Goal: Transaction & Acquisition: Obtain resource

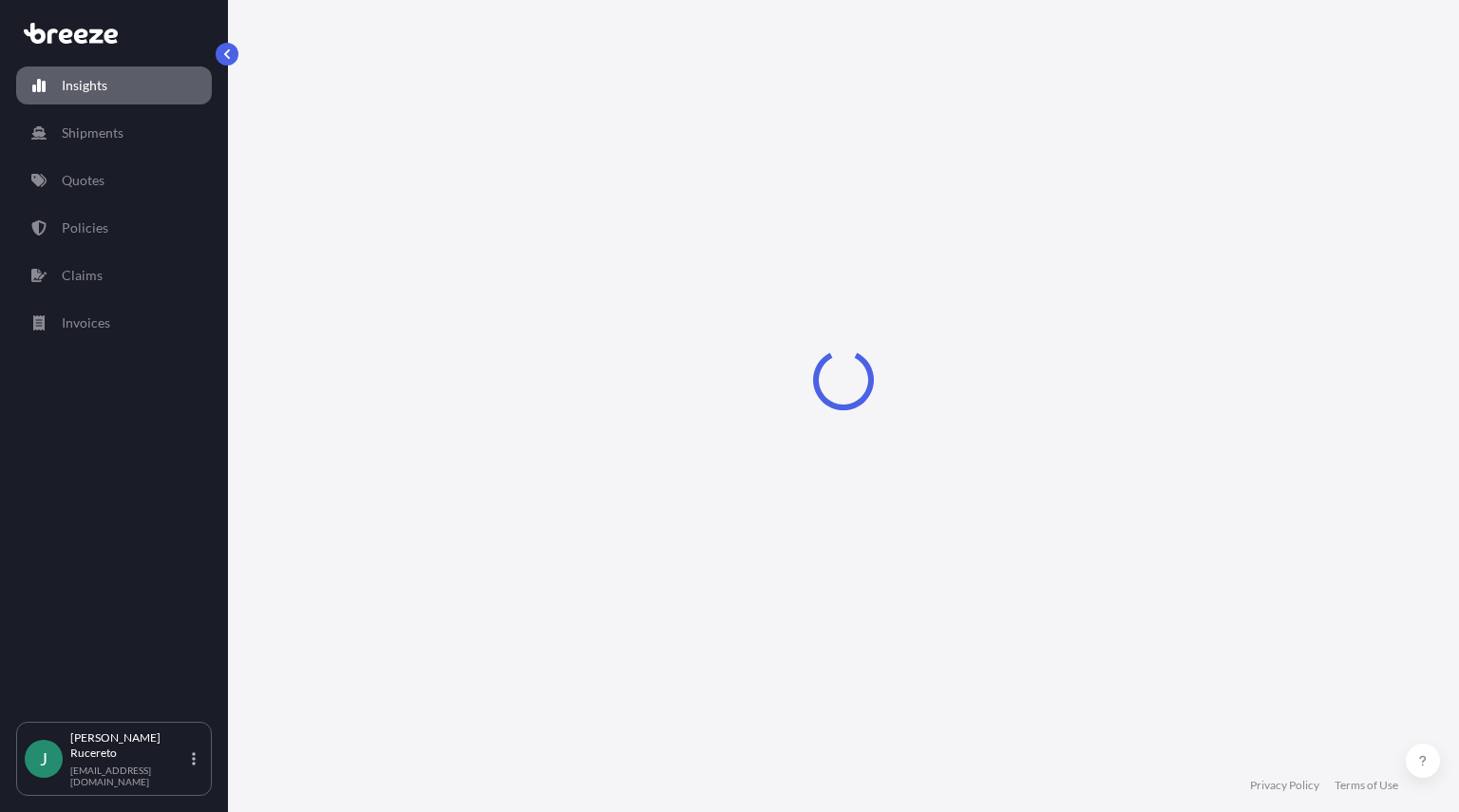
select select "2025"
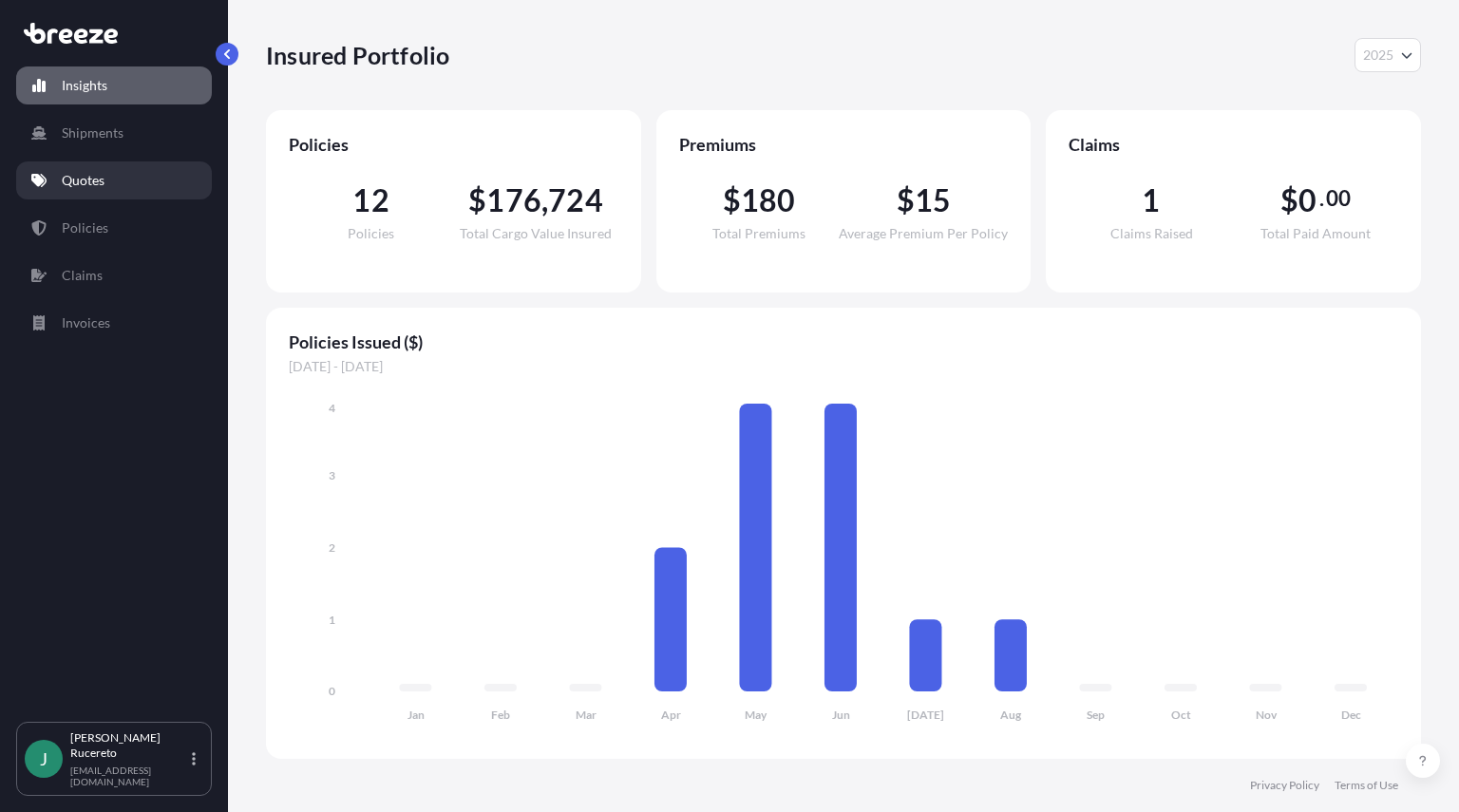
click at [72, 188] on p "Quotes" at bounding box center [83, 181] width 43 height 19
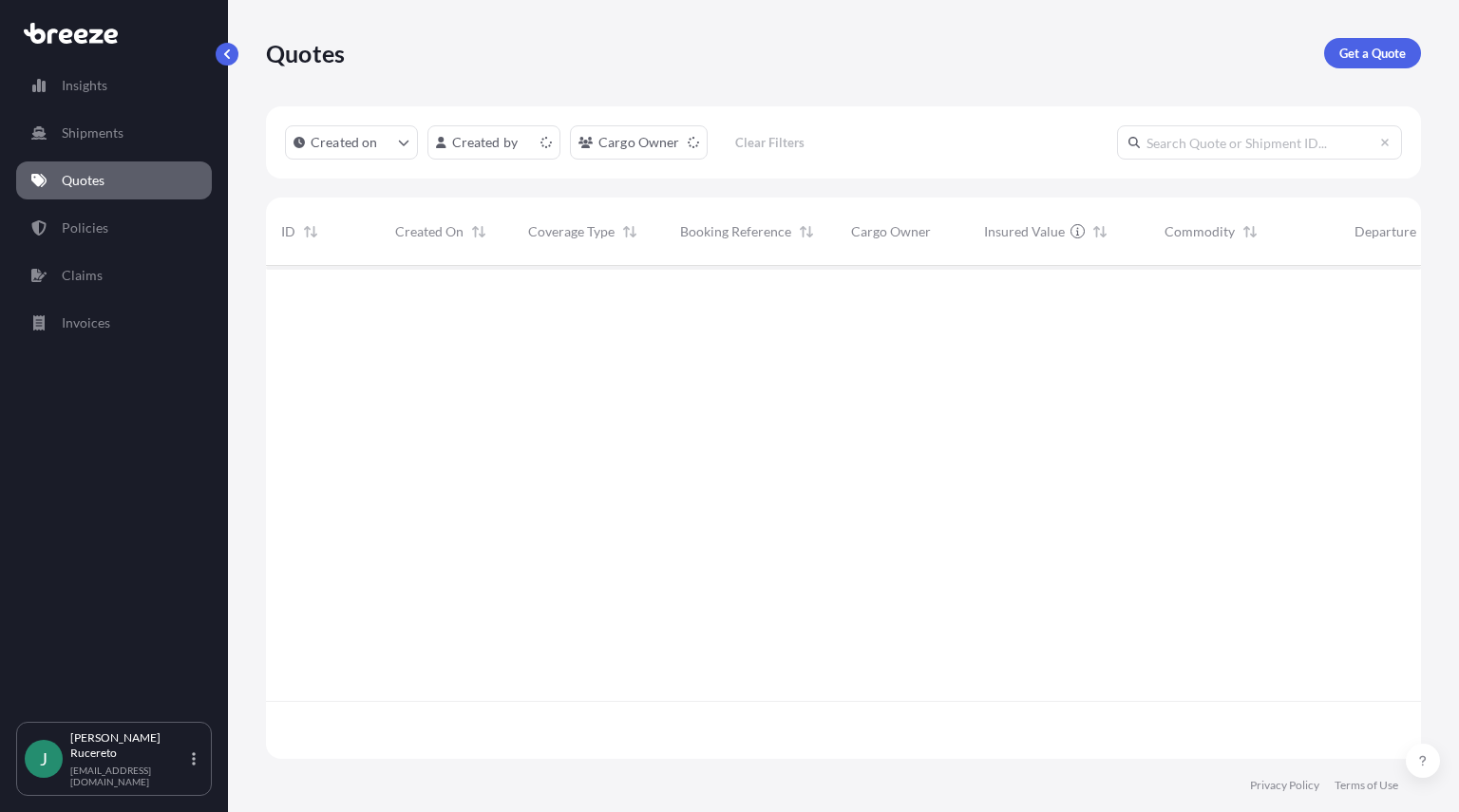
scroll to position [489, 1141]
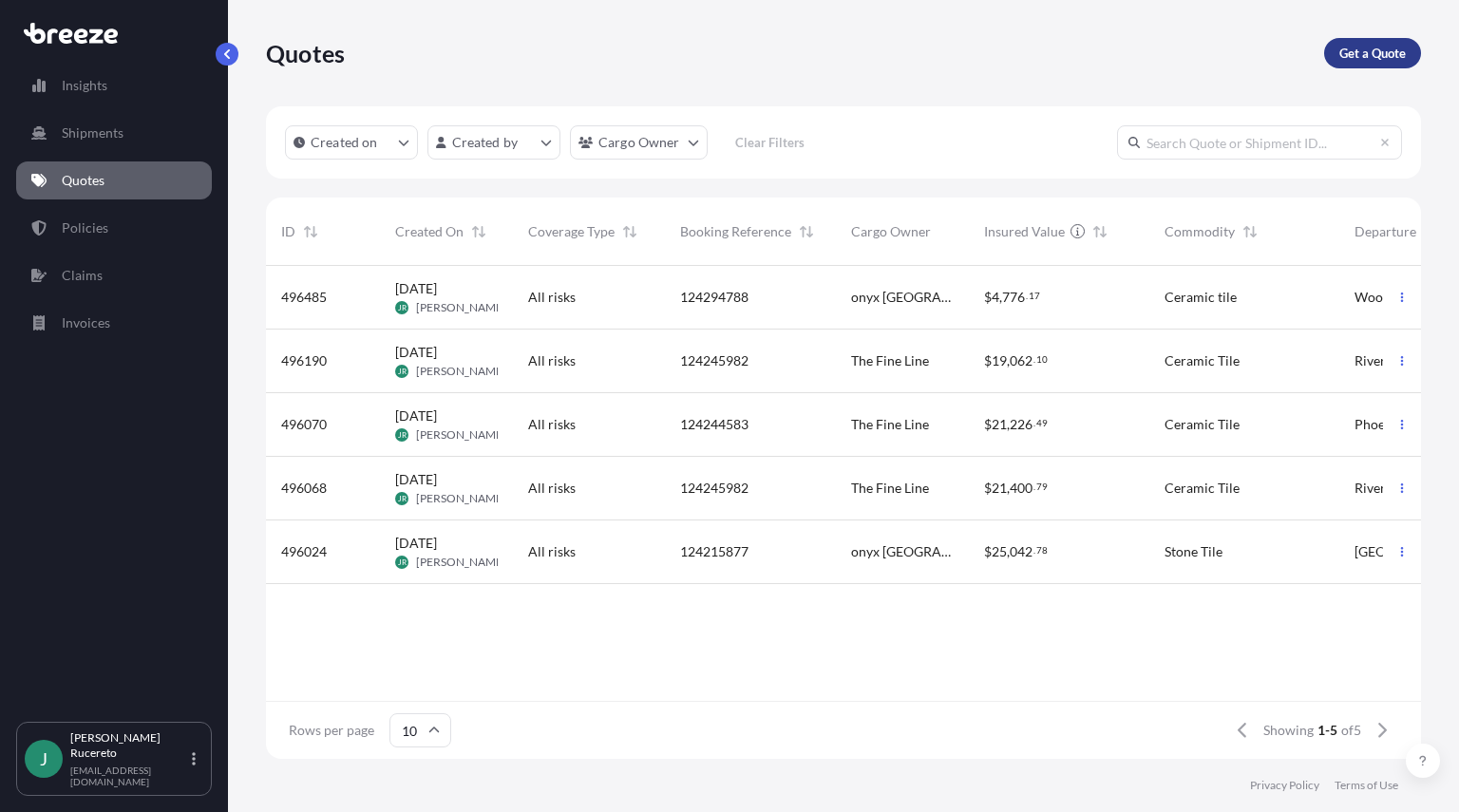
click at [1362, 51] on p "Get a Quote" at bounding box center [1372, 53] width 67 height 19
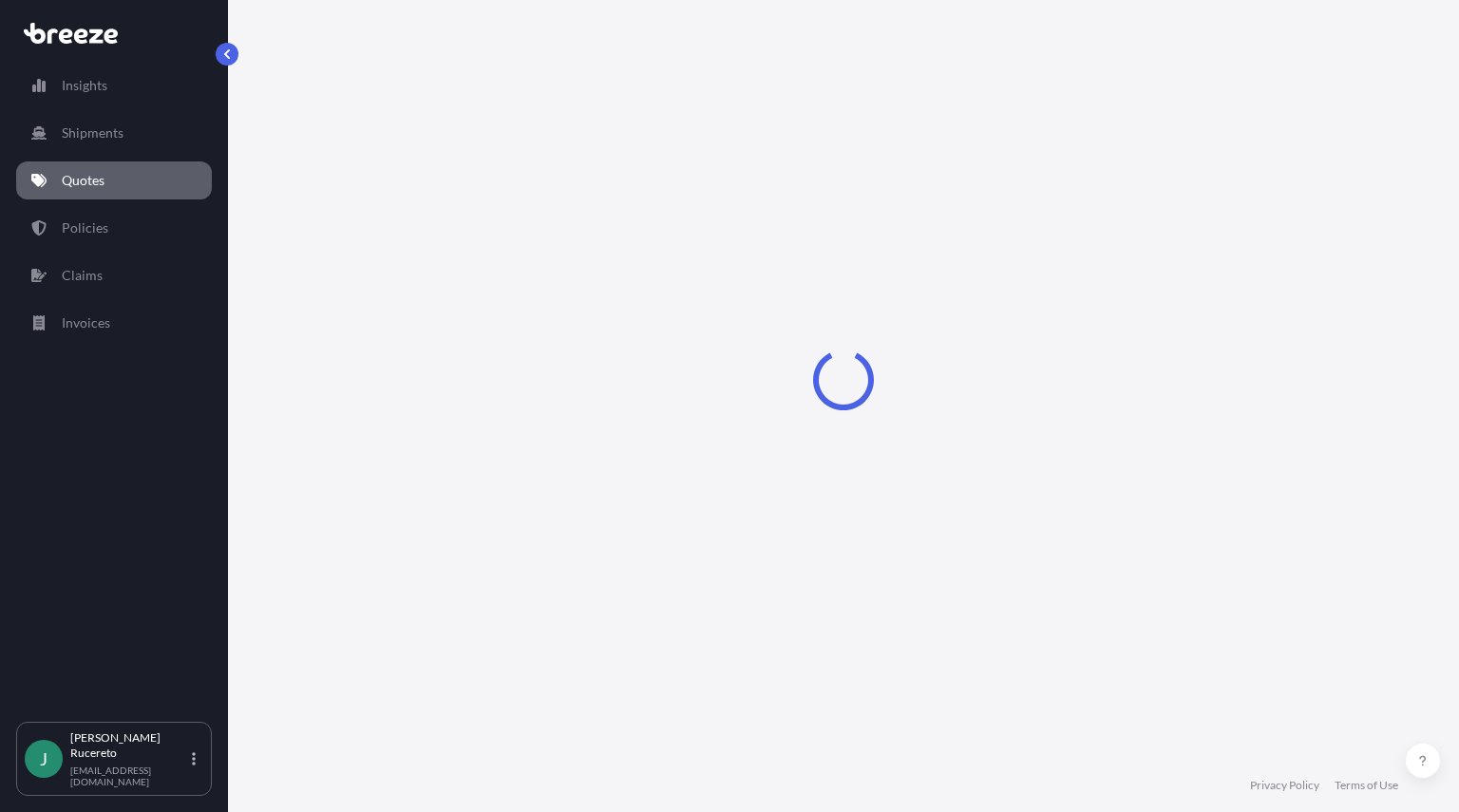
select select "Sea"
select select "1"
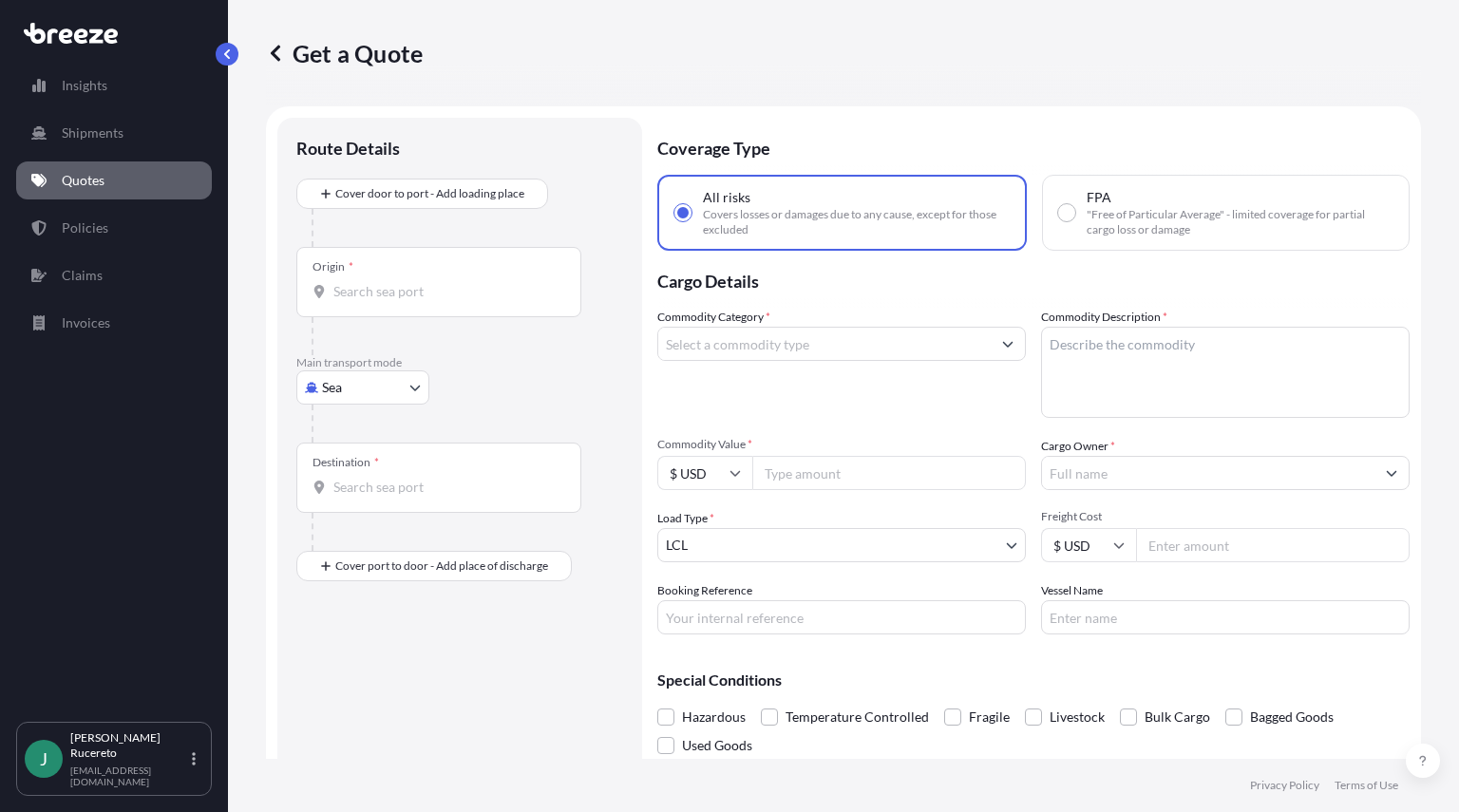
scroll to position [30, 0]
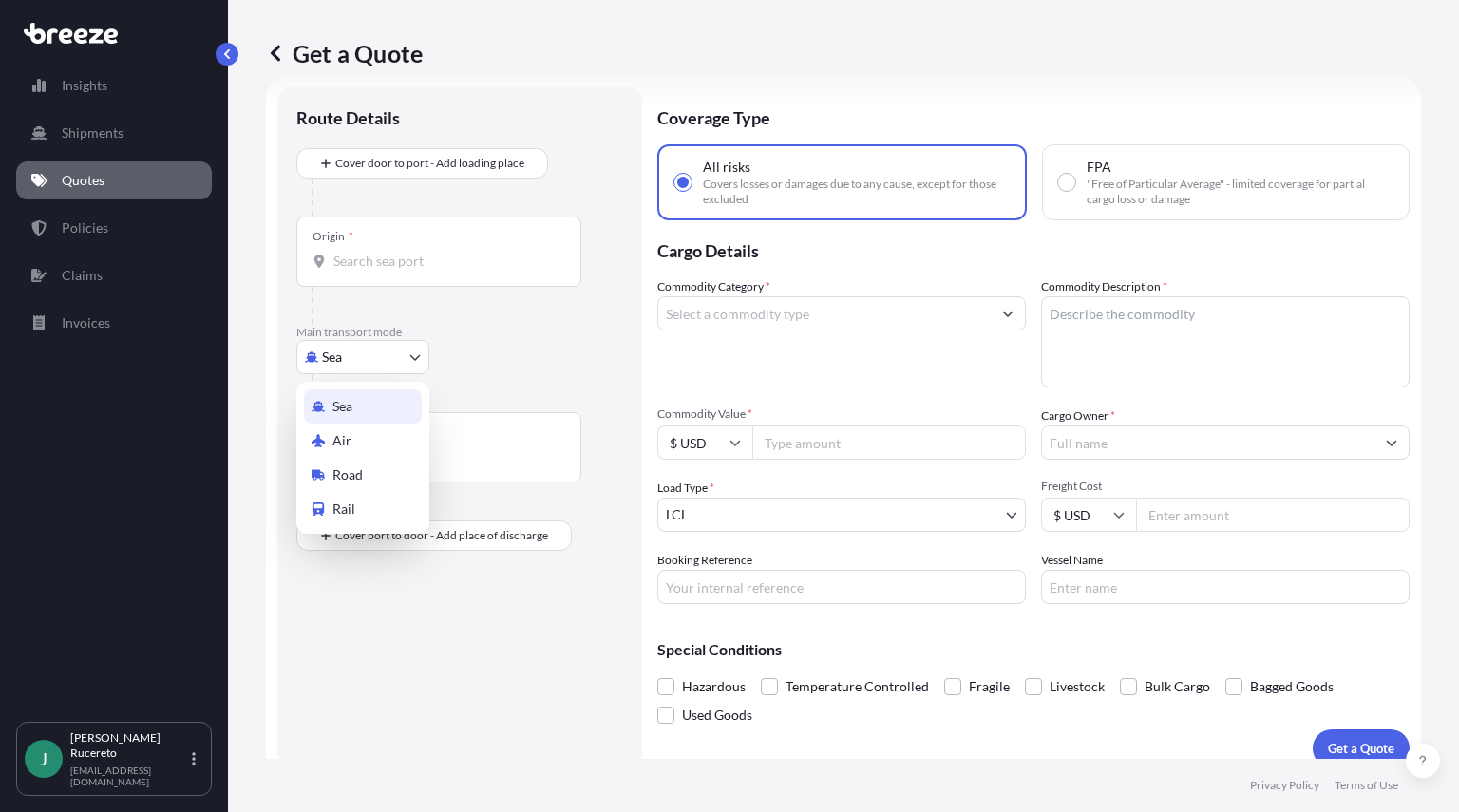
click at [360, 359] on body "Insights Shipments Quotes Policies Claims Invoices J [PERSON_NAME] [EMAIL_ADDRE…" at bounding box center [729, 406] width 1459 height 812
click at [353, 470] on span "Road" at bounding box center [347, 475] width 30 height 19
select select "Road"
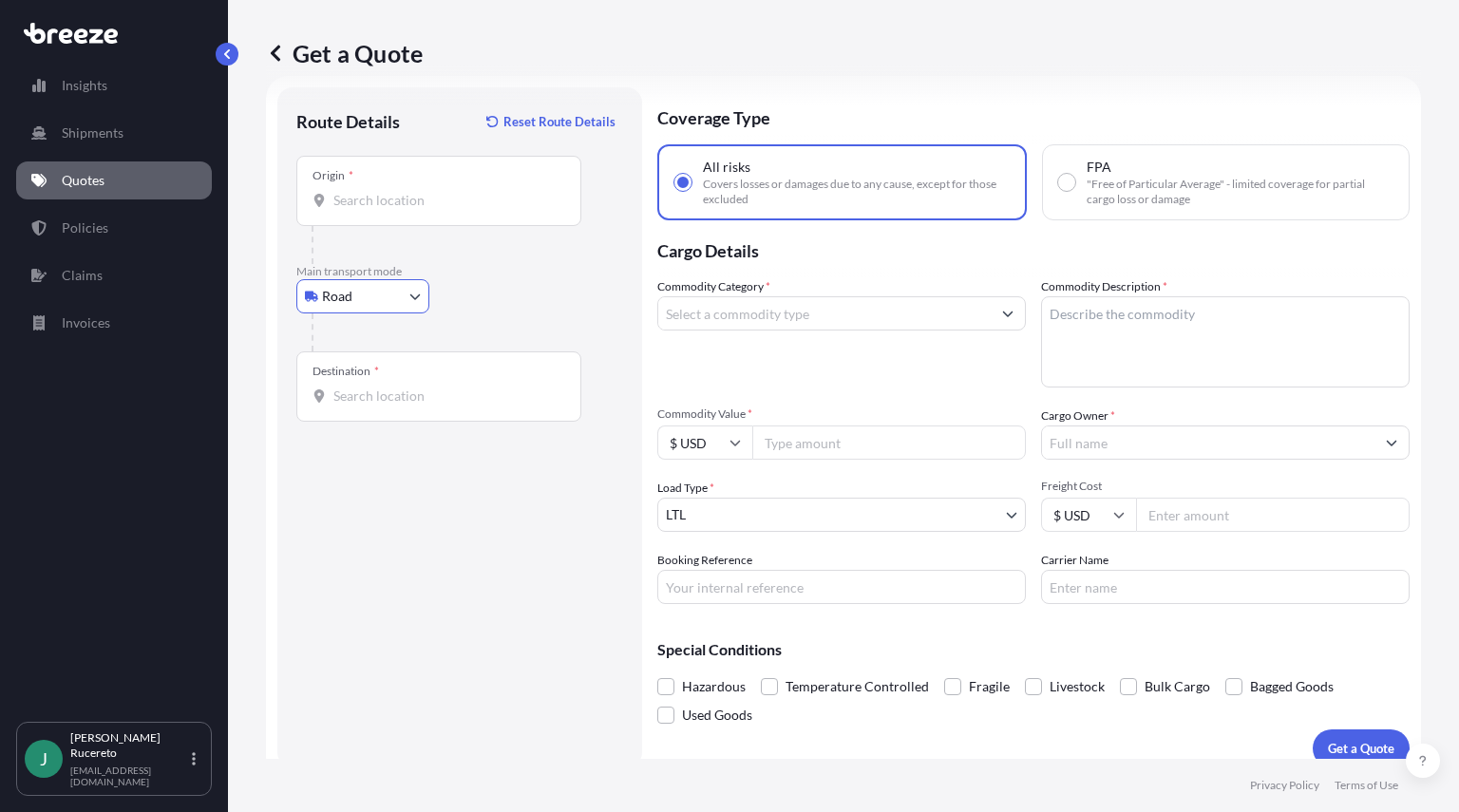
click at [372, 191] on input "Origin *" at bounding box center [446, 200] width 224 height 19
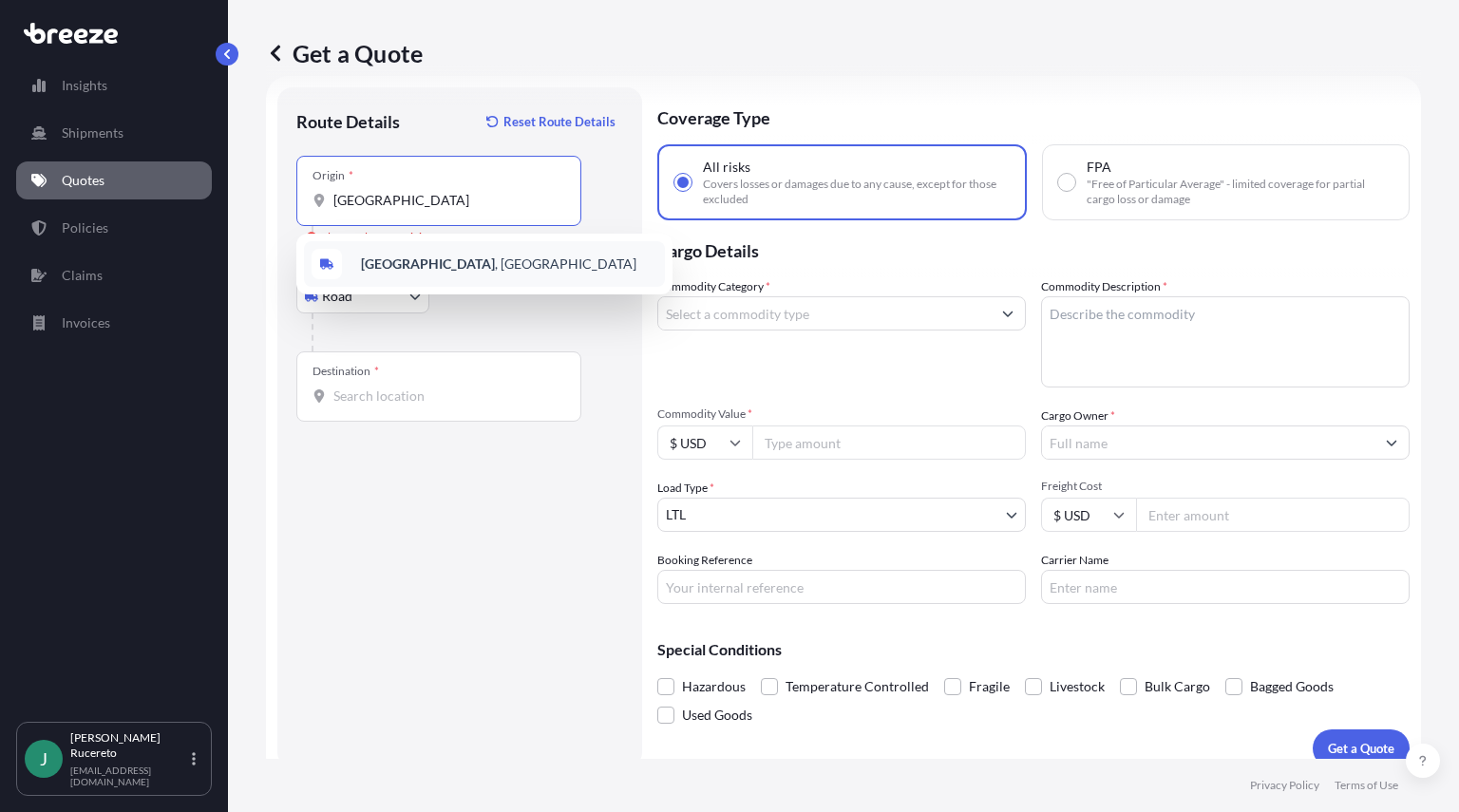
click at [396, 265] on b "[GEOGRAPHIC_DATA]" at bounding box center [427, 263] width 134 height 16
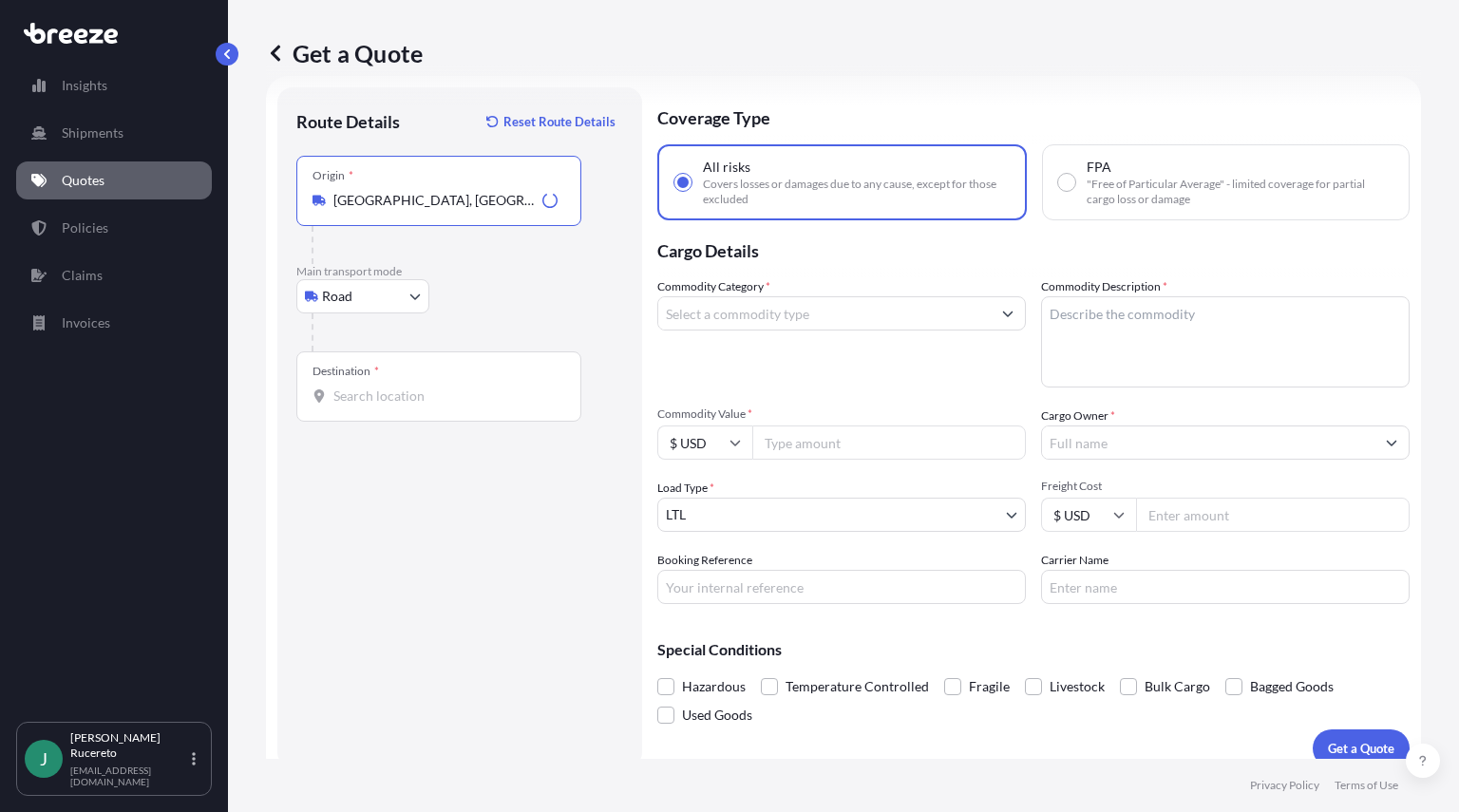
type input "[GEOGRAPHIC_DATA], [GEOGRAPHIC_DATA]"
click at [338, 415] on div "Destination *" at bounding box center [439, 387] width 285 height 71
click at [338, 406] on input "Destination *" at bounding box center [446, 396] width 224 height 19
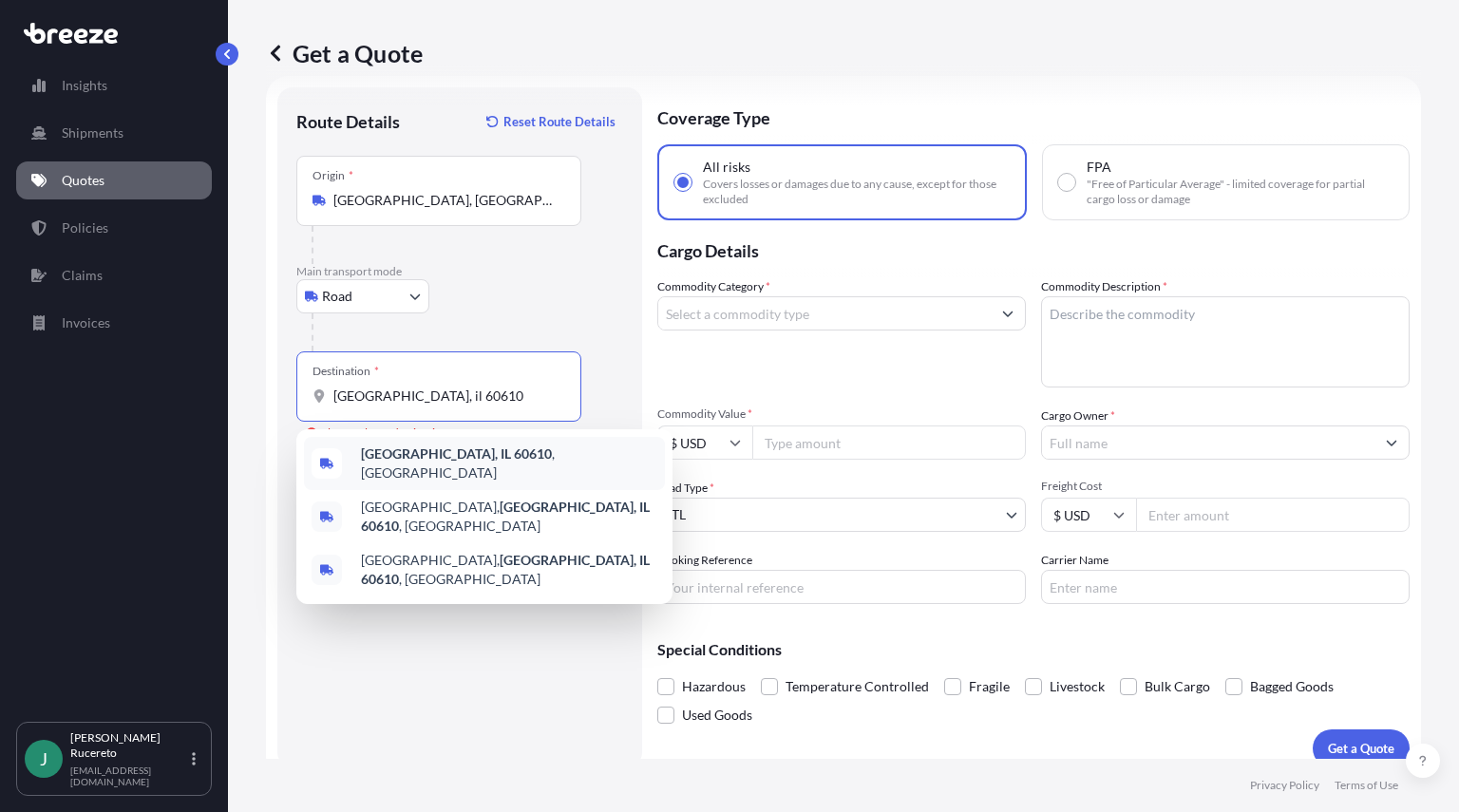
click at [453, 454] on b "[GEOGRAPHIC_DATA], IL 60610" at bounding box center [455, 453] width 190 height 16
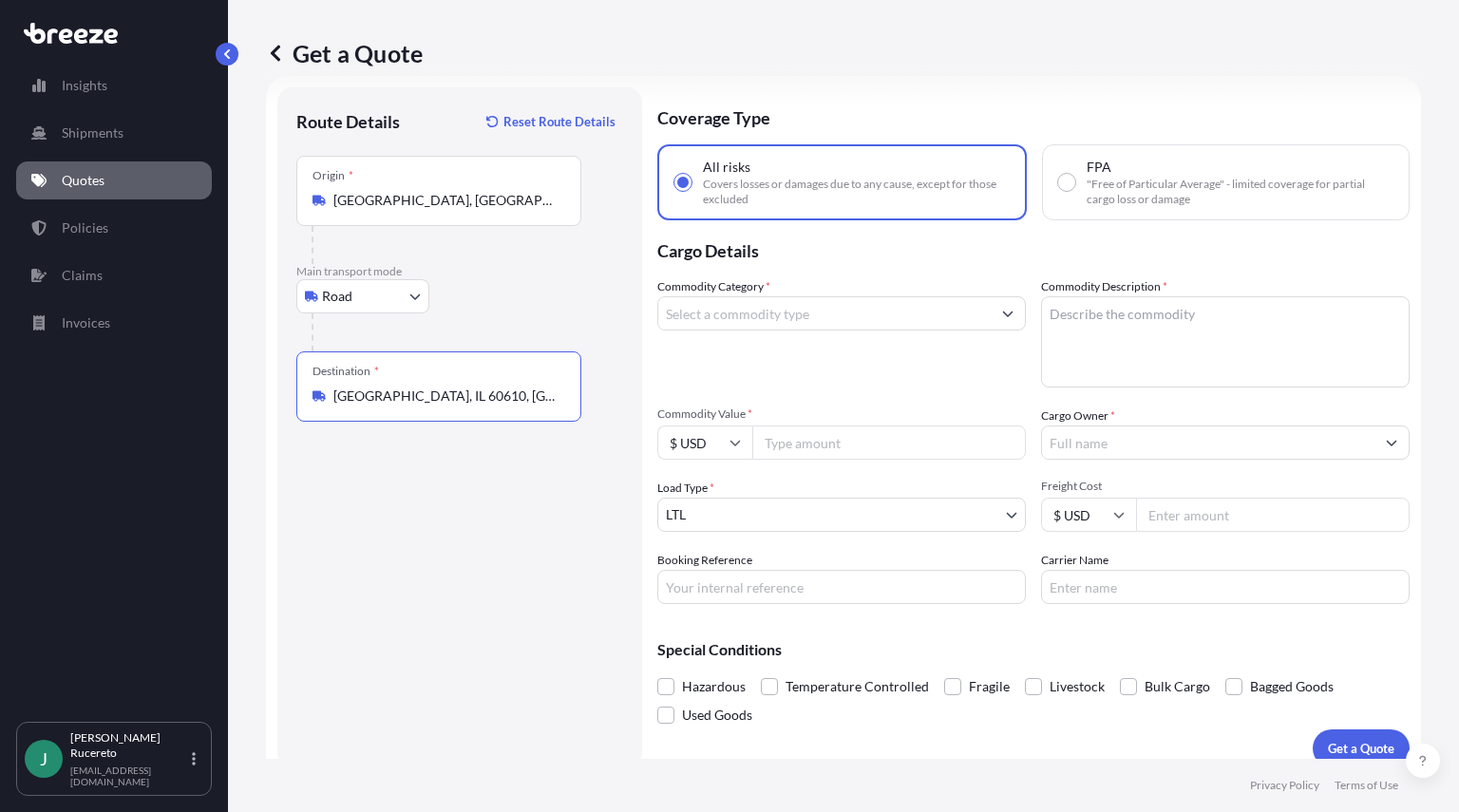
type input "[GEOGRAPHIC_DATA], IL 60610, [GEOGRAPHIC_DATA]"
